Goal: Check status: Check status

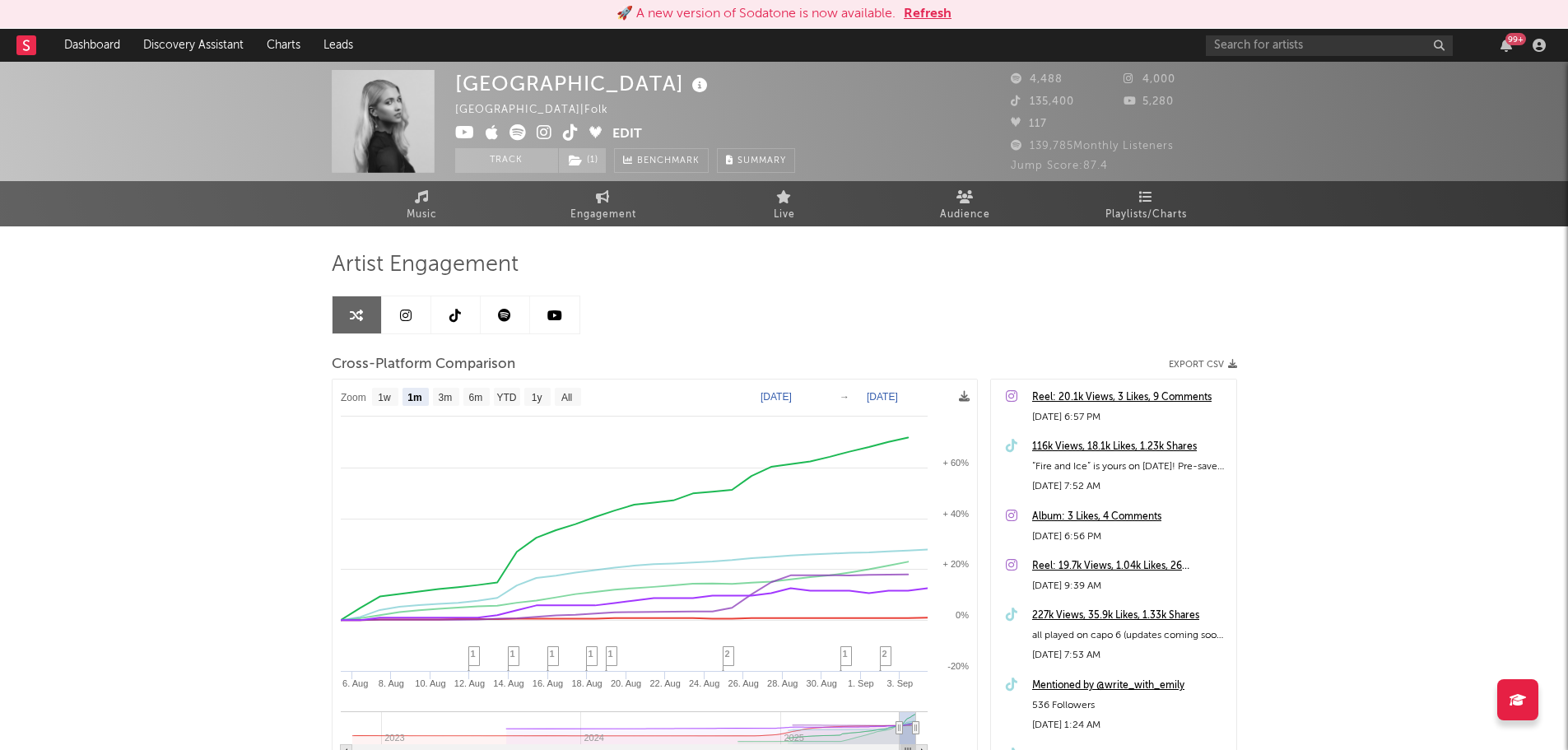
select select "1m"
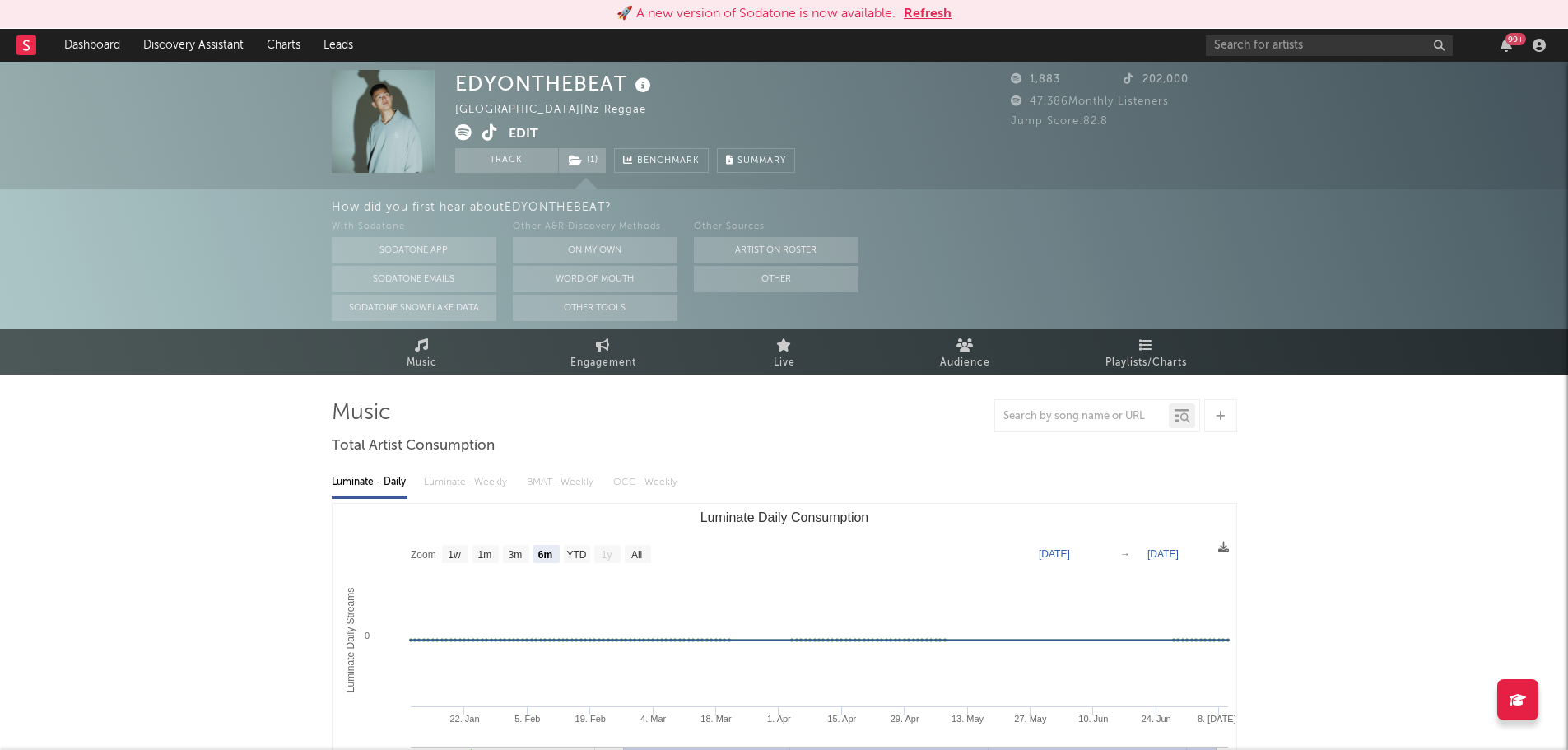
select select "6m"
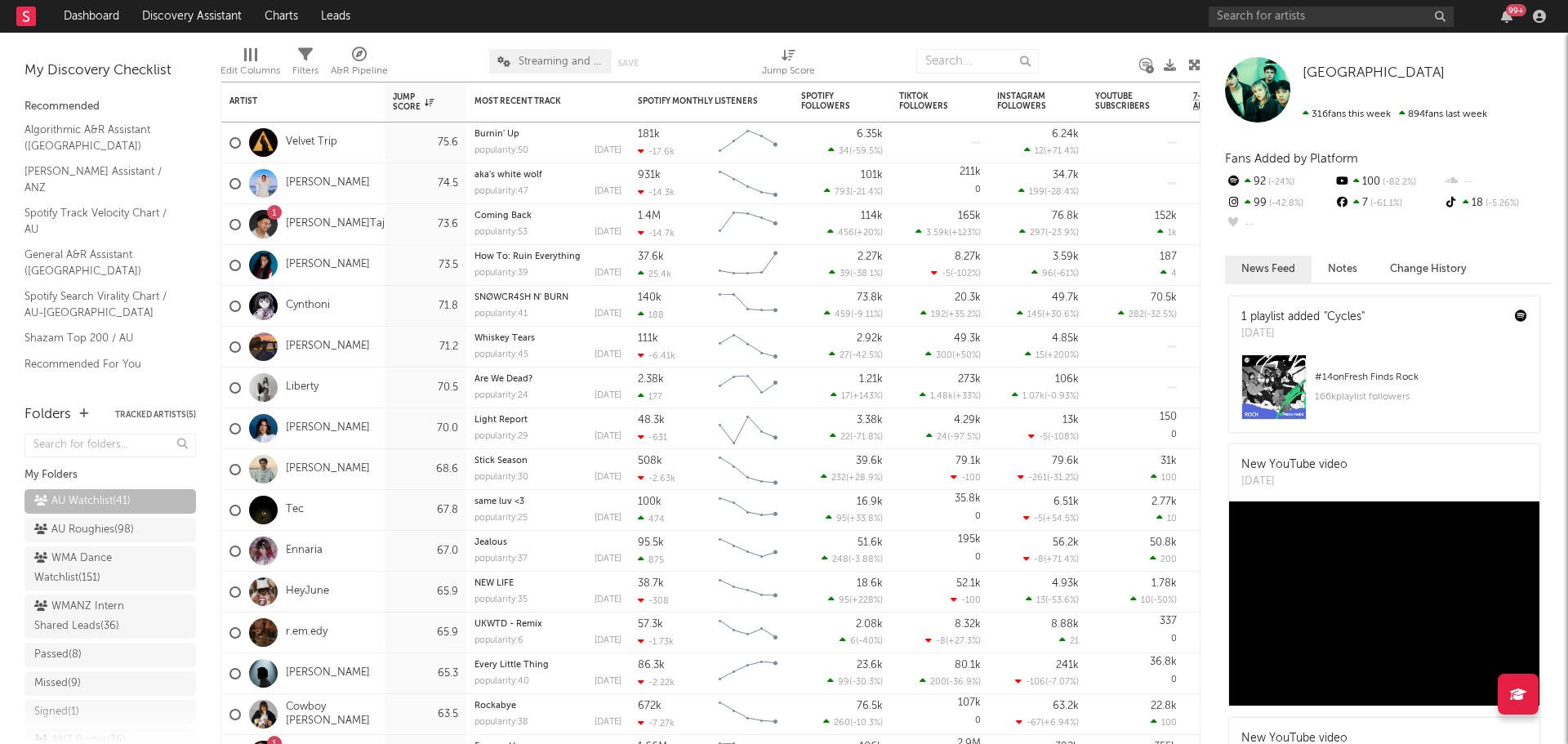
click at [366, 386] on div "Liberty" at bounding box center [303, 388] width 163 height 41
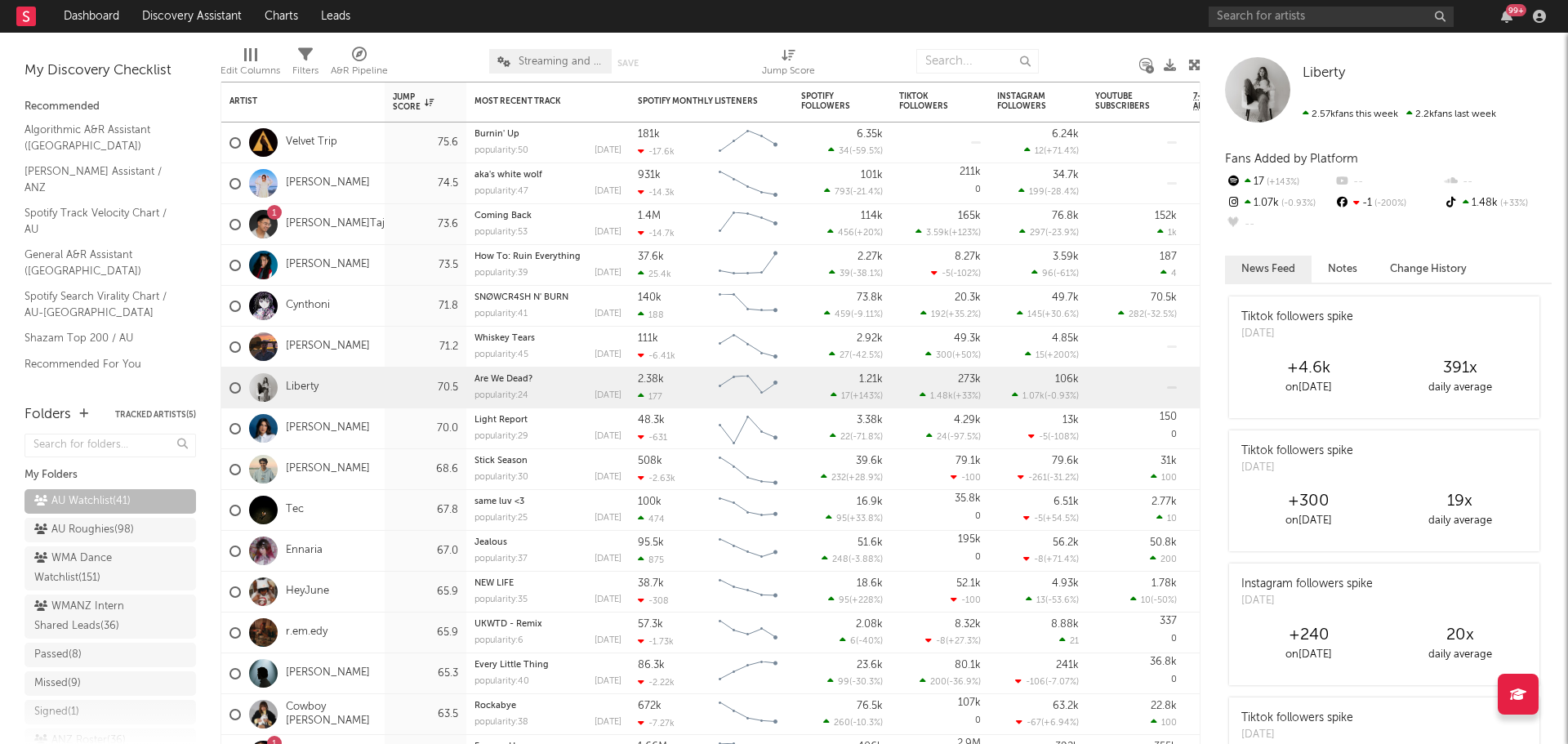
click at [382, 500] on div "Tec" at bounding box center [303, 510] width 163 height 41
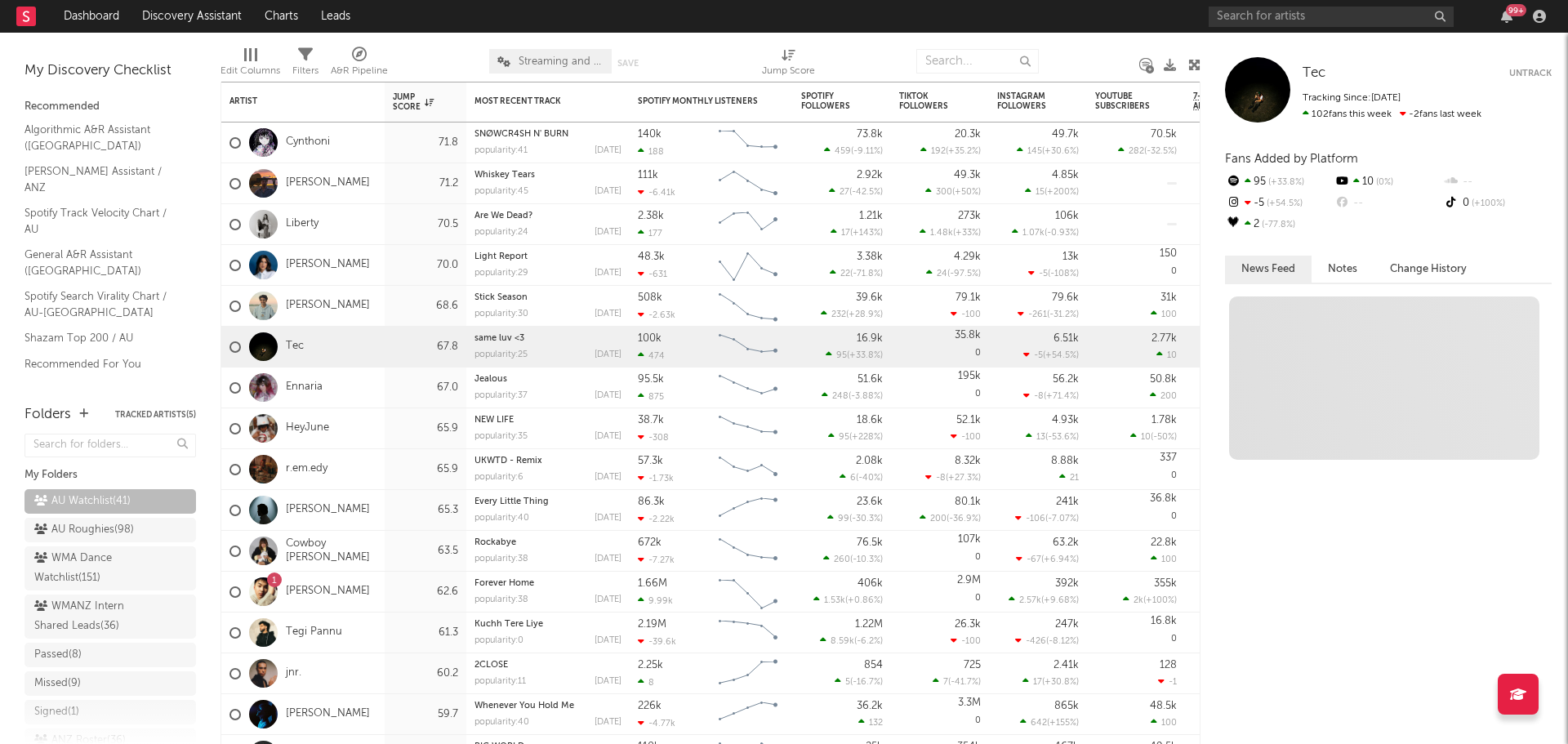
click at [362, 422] on div "HeyJune" at bounding box center [303, 428] width 163 height 41
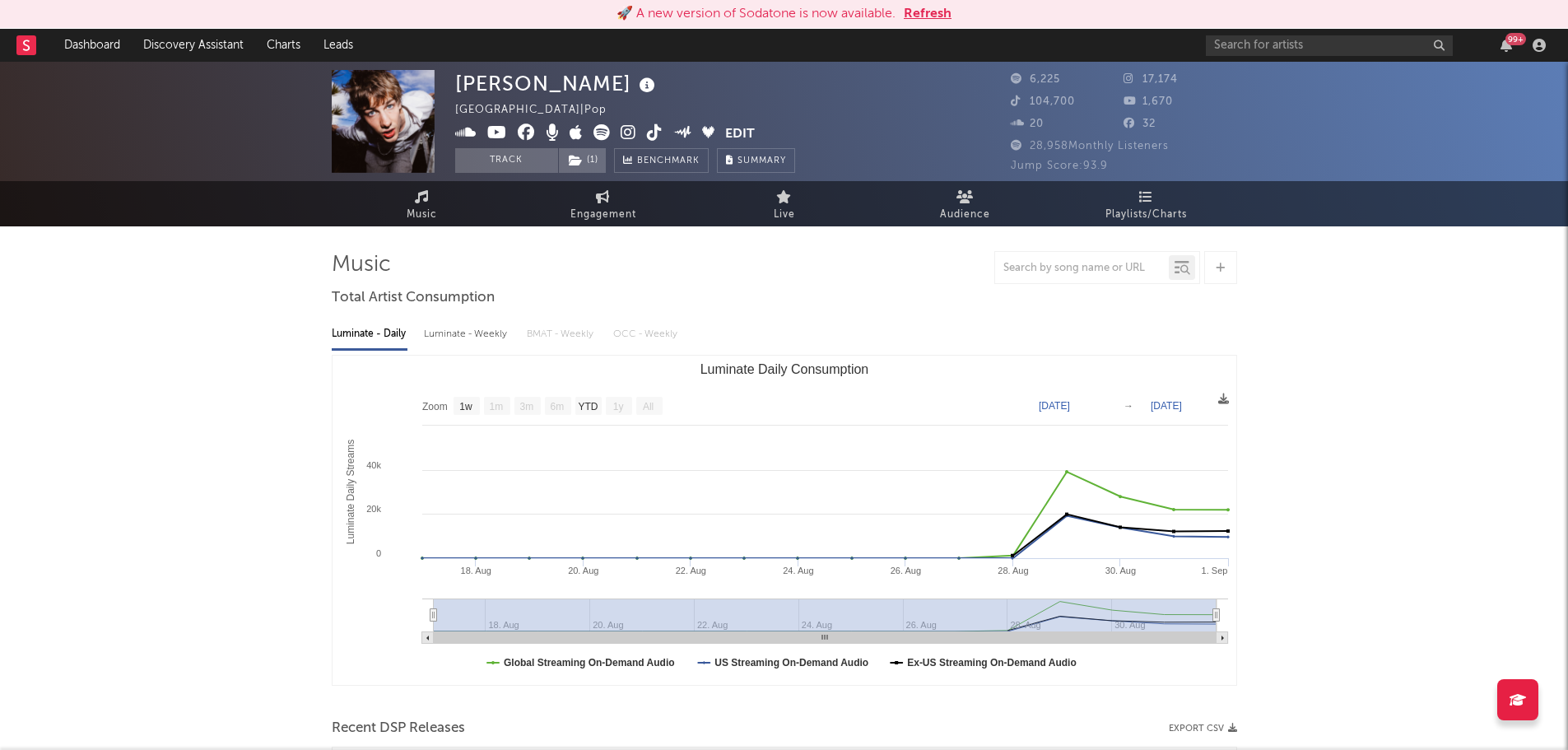
select select "1w"
